Goal: Task Accomplishment & Management: Use online tool/utility

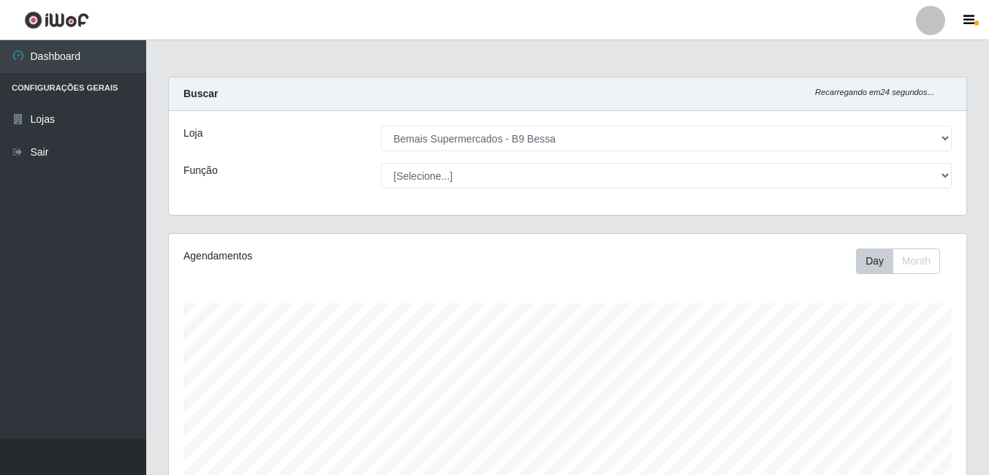
select select "410"
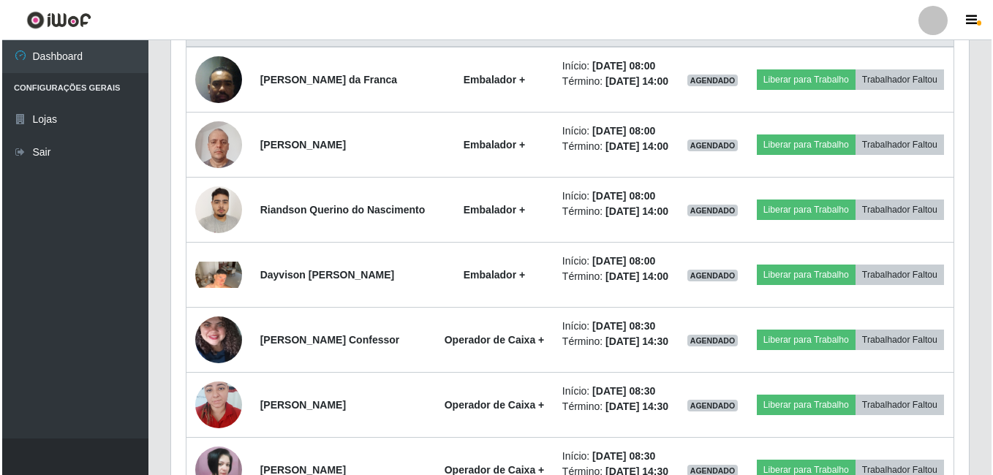
scroll to position [579, 0]
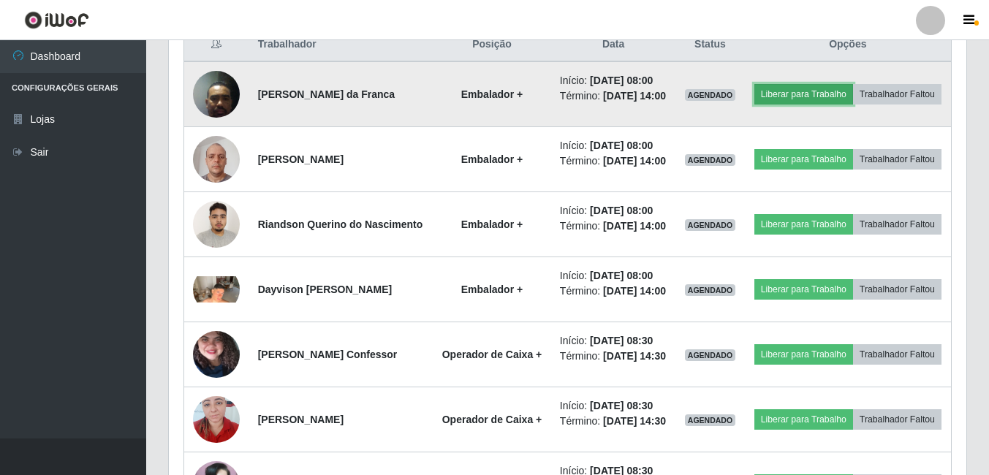
click at [845, 86] on button "Liberar para Trabalho" at bounding box center [804, 94] width 99 height 20
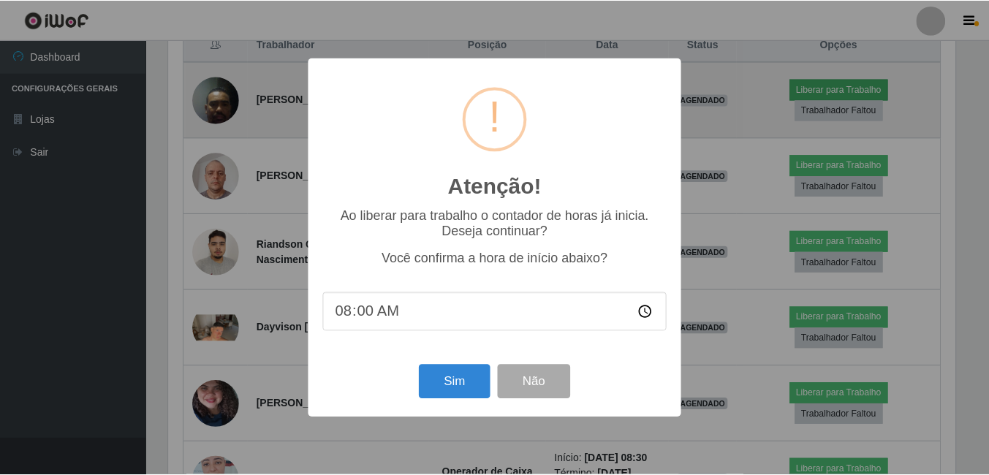
scroll to position [303, 790]
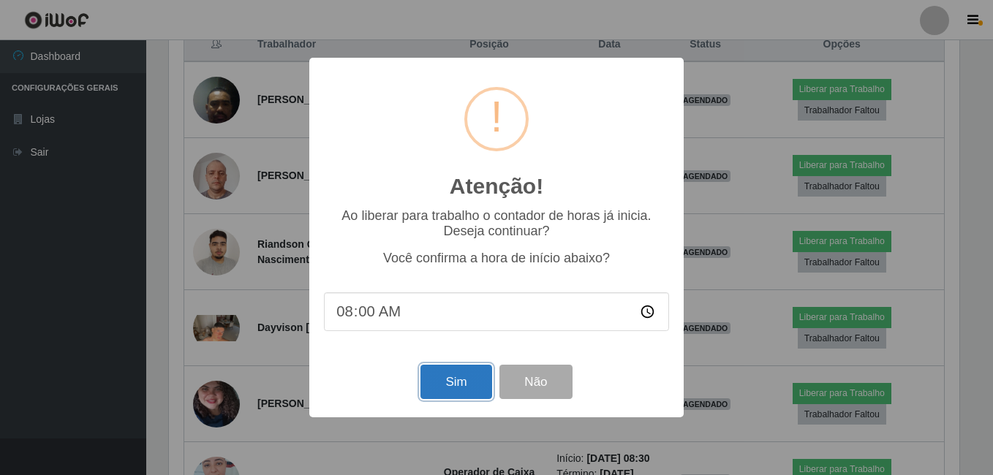
click at [461, 384] on button "Sim" at bounding box center [455, 382] width 71 height 34
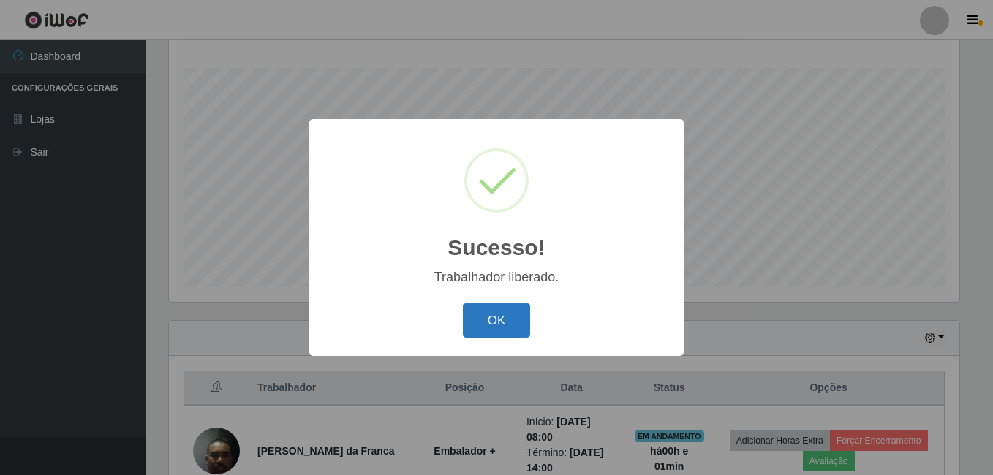
click at [509, 322] on button "OK" at bounding box center [497, 320] width 68 height 34
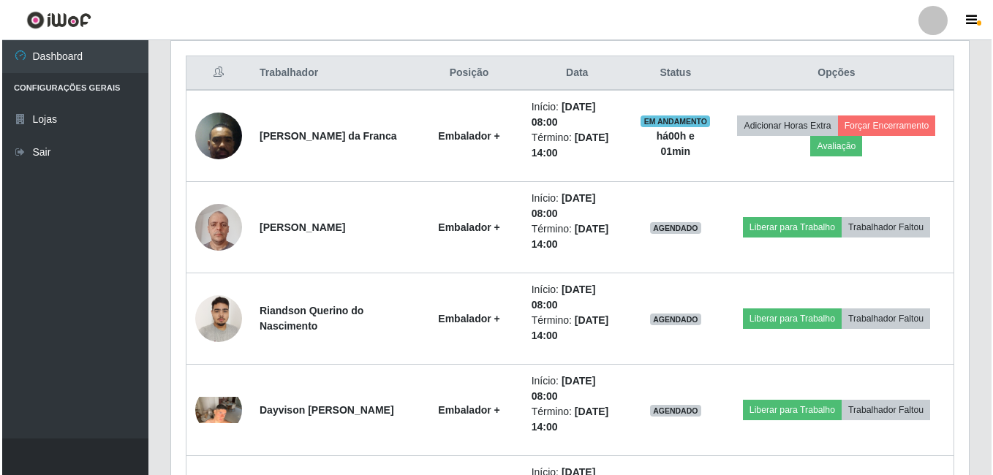
scroll to position [567, 0]
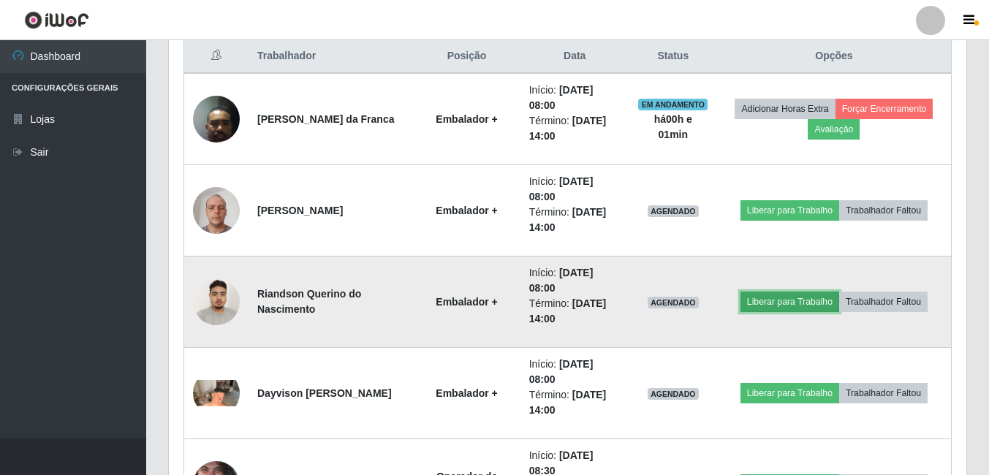
click at [807, 298] on button "Liberar para Trabalho" at bounding box center [790, 302] width 99 height 20
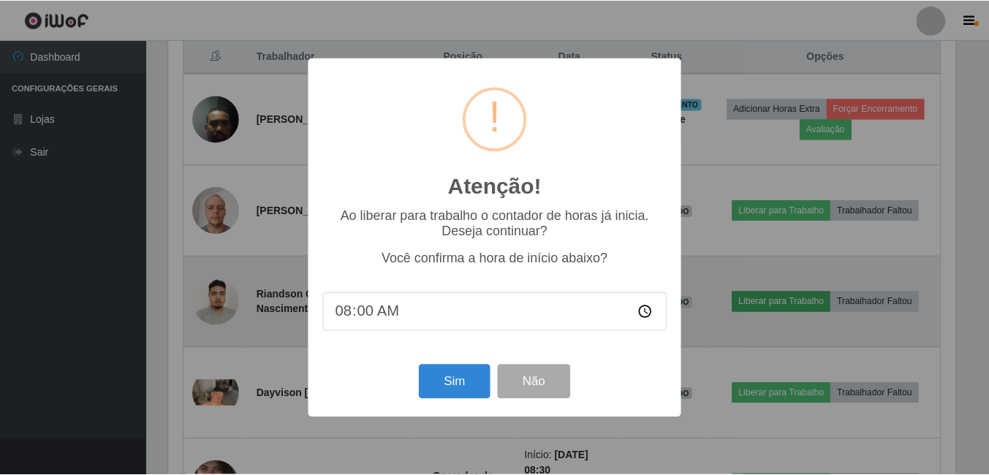
scroll to position [303, 790]
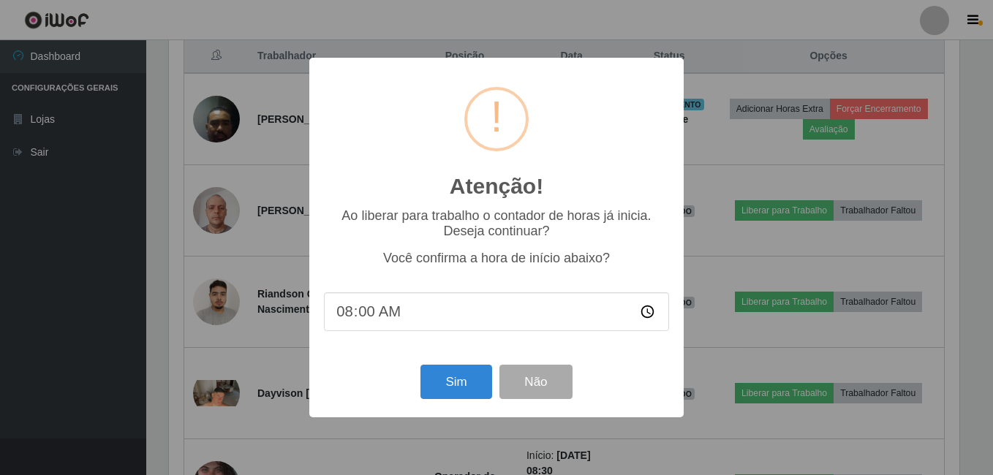
click at [427, 366] on div "Sim Não" at bounding box center [496, 382] width 345 height 42
click at [445, 380] on button "Sim" at bounding box center [455, 382] width 71 height 34
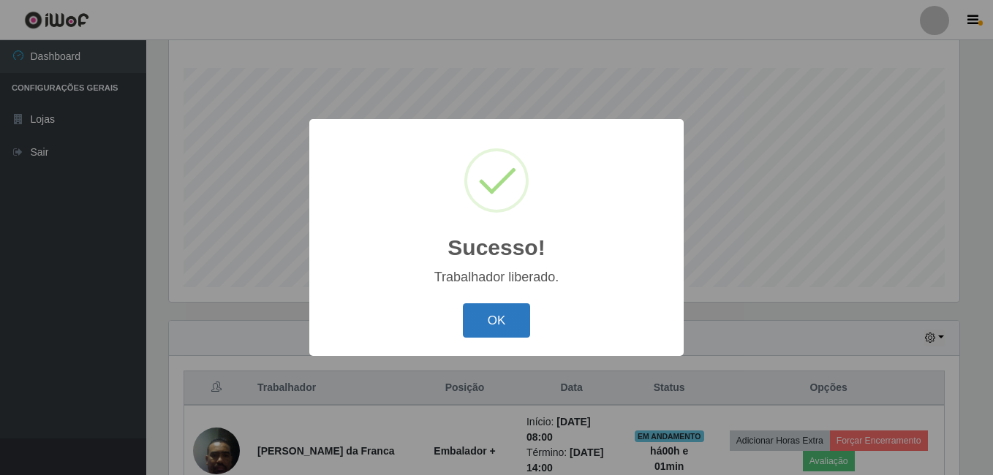
click at [484, 320] on button "OK" at bounding box center [497, 320] width 68 height 34
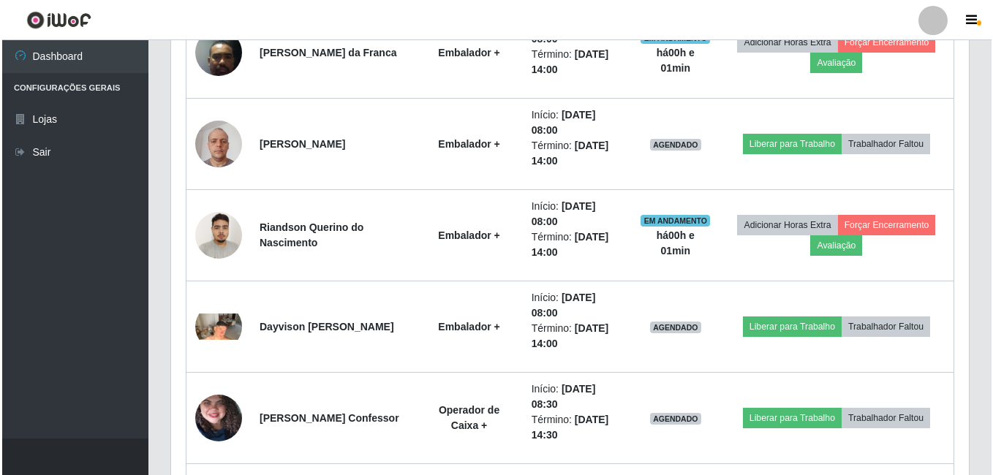
scroll to position [637, 0]
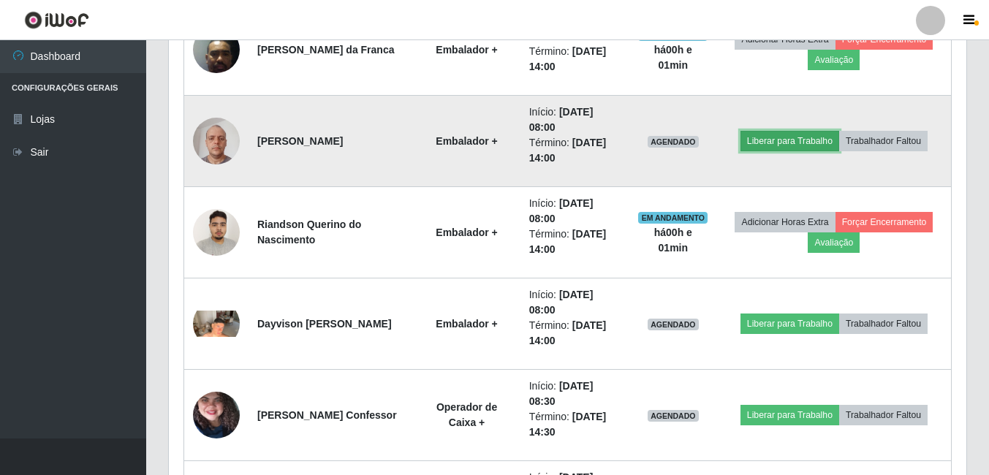
click at [807, 146] on button "Liberar para Trabalho" at bounding box center [790, 141] width 99 height 20
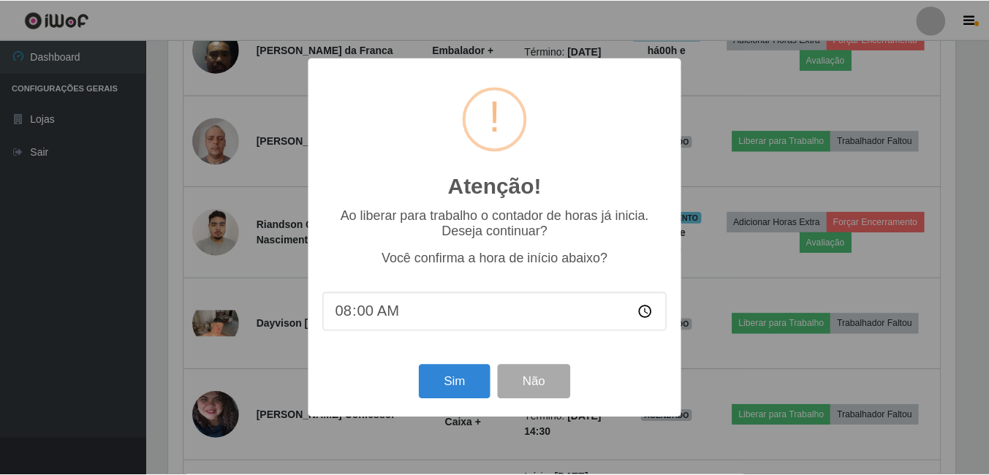
scroll to position [303, 790]
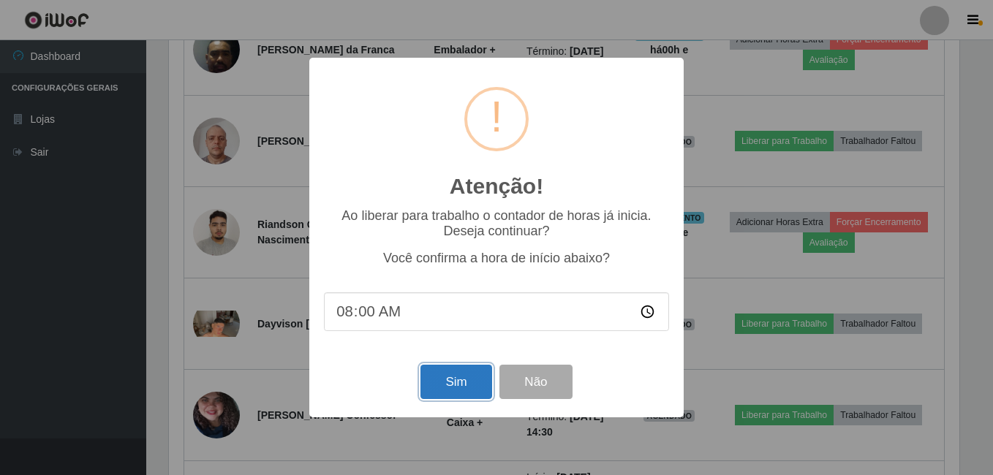
click at [453, 382] on button "Sim" at bounding box center [455, 382] width 71 height 34
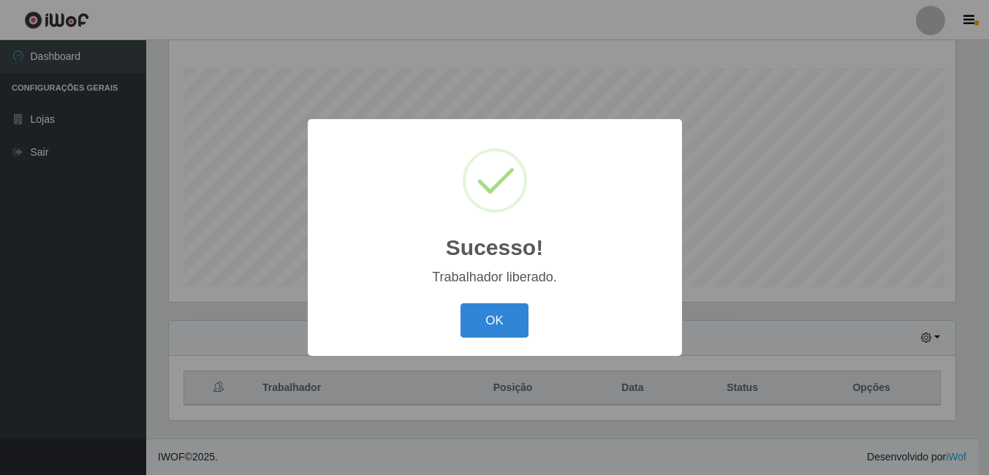
scroll to position [0, 0]
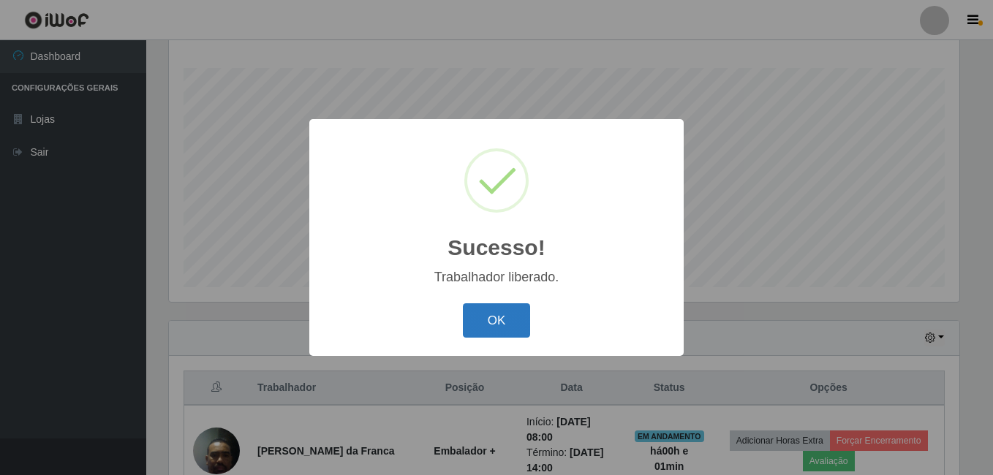
click at [501, 327] on button "OK" at bounding box center [497, 320] width 68 height 34
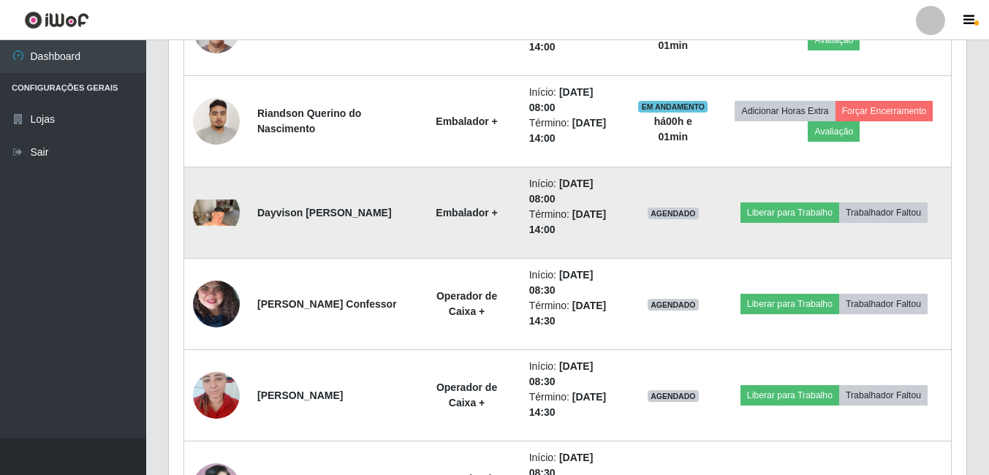
click at [227, 216] on img at bounding box center [216, 213] width 47 height 26
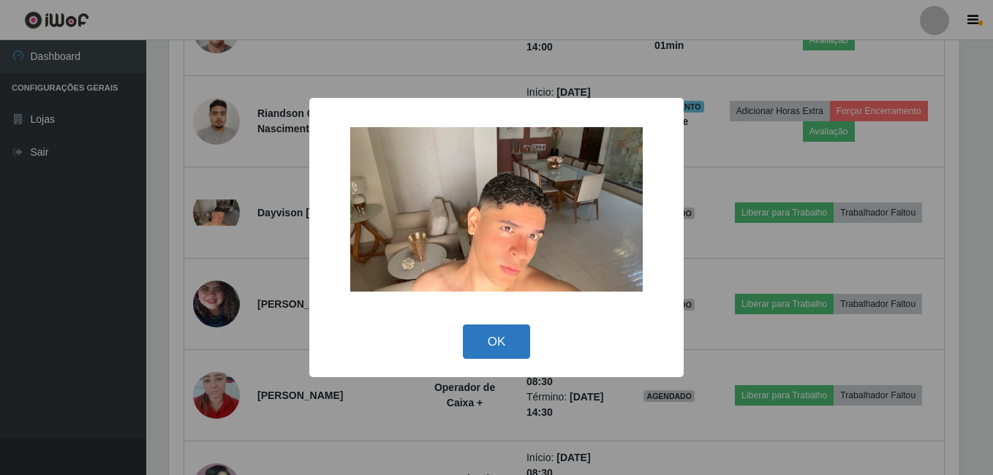
click at [481, 340] on button "OK" at bounding box center [497, 342] width 68 height 34
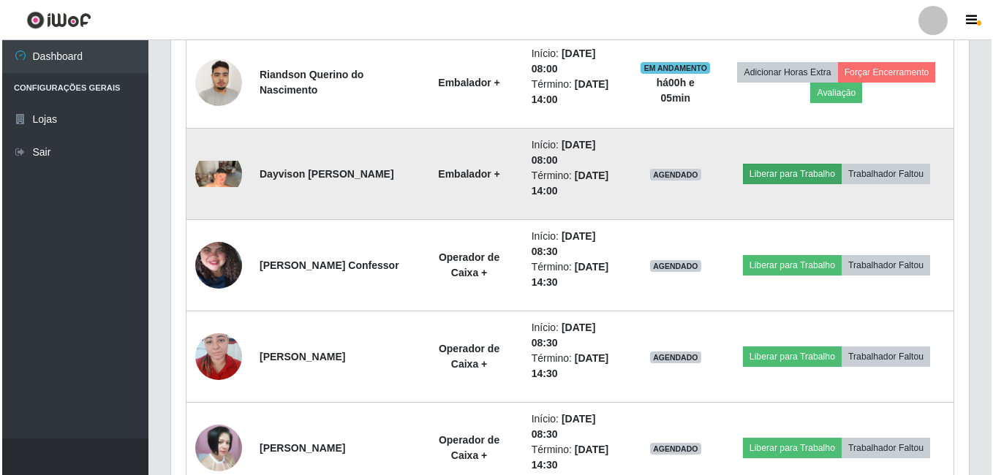
scroll to position [779, 0]
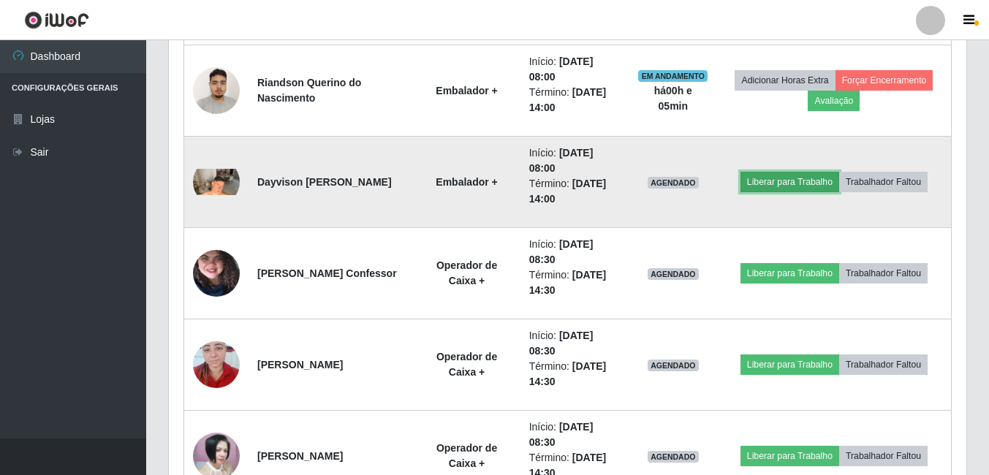
click at [768, 181] on button "Liberar para Trabalho" at bounding box center [790, 182] width 99 height 20
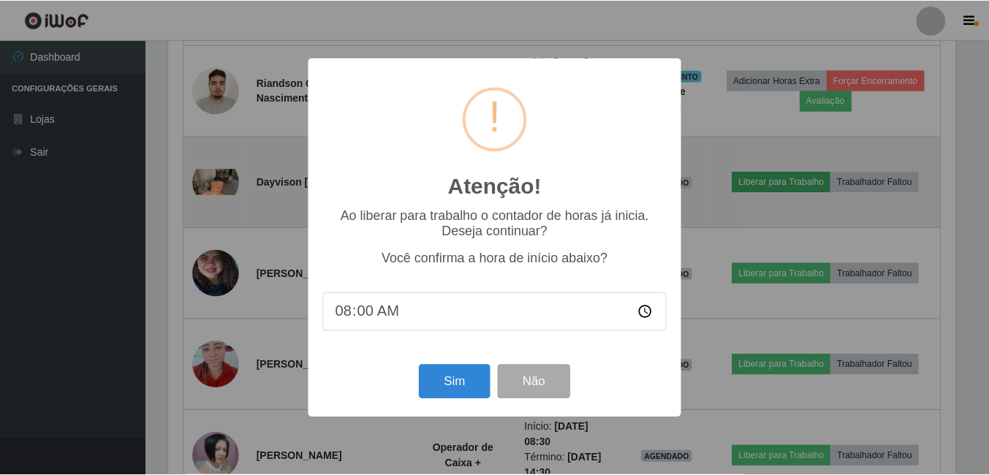
scroll to position [303, 790]
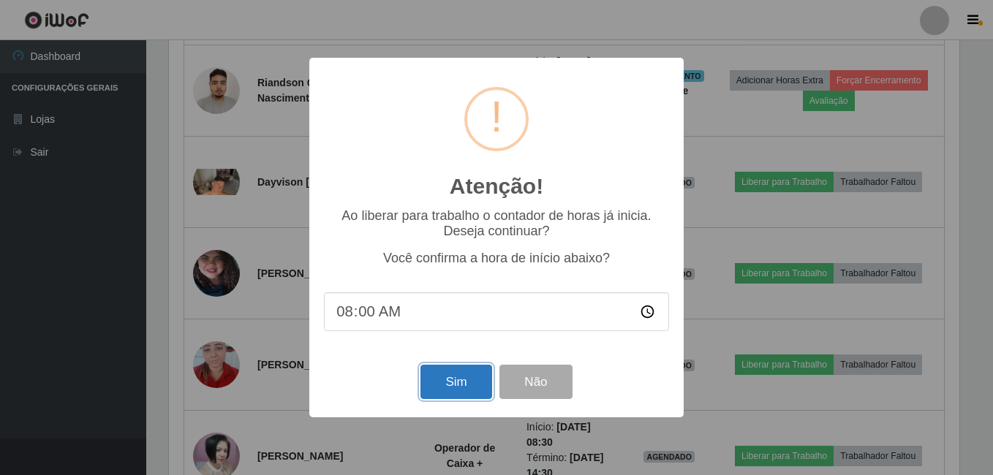
click at [454, 375] on button "Sim" at bounding box center [455, 382] width 71 height 34
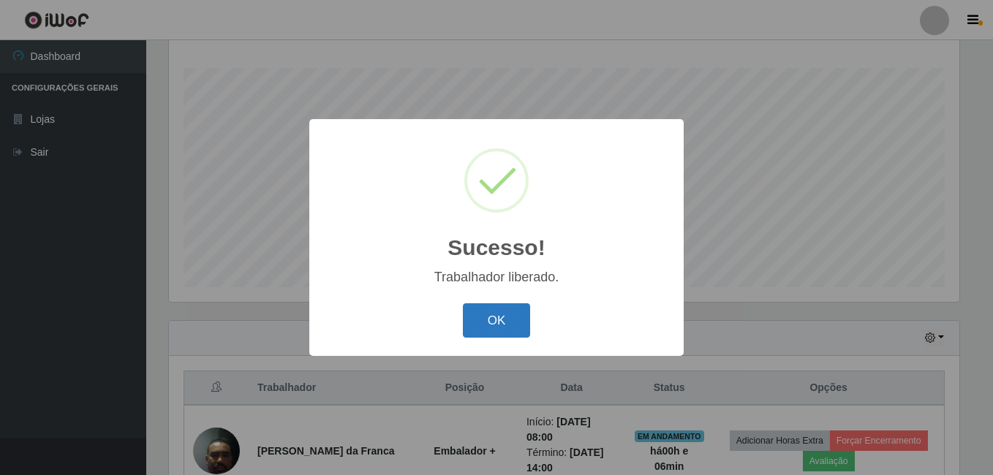
click at [516, 320] on button "OK" at bounding box center [497, 320] width 68 height 34
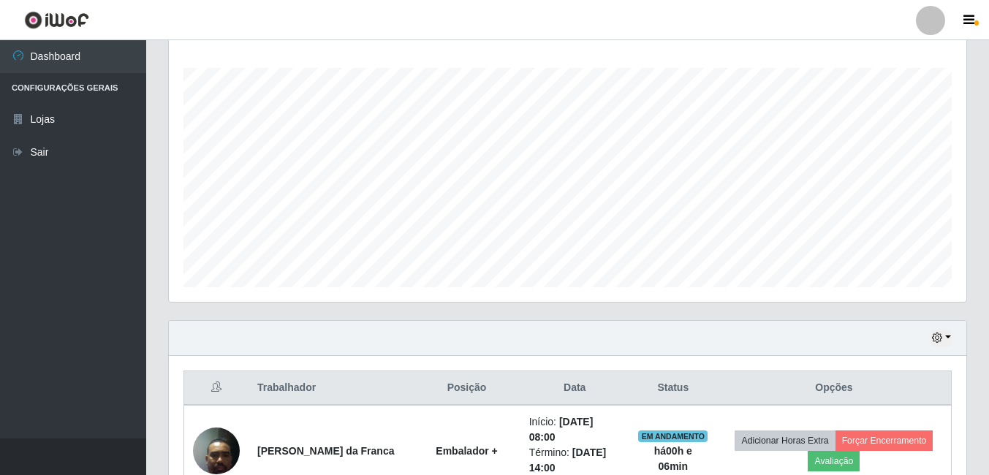
scroll to position [303, 798]
drag, startPoint x: 989, startPoint y: 159, endPoint x: 992, endPoint y: 209, distance: 50.6
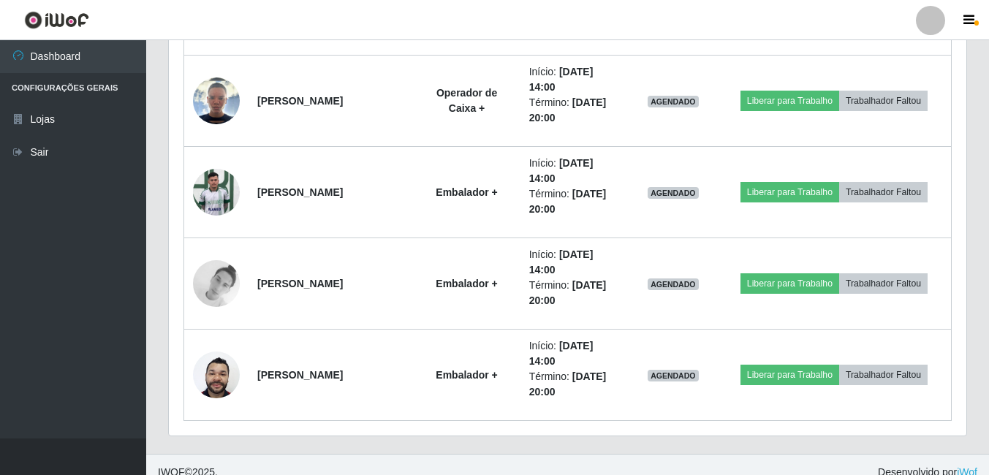
scroll to position [1332, 0]
